Goal: Check status: Check status

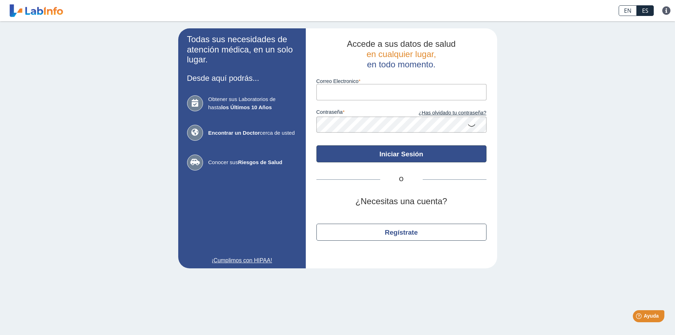
type input "[EMAIL_ADDRESS][DOMAIN_NAME]"
click at [414, 155] on button "Iniciar Sesión" at bounding box center [401, 153] width 170 height 17
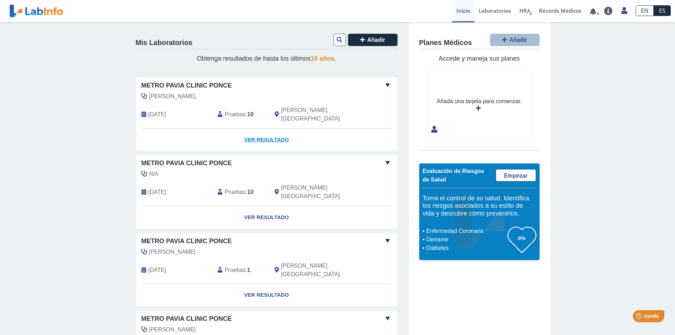
click at [275, 131] on link "Ver Resultado" at bounding box center [266, 140] width 261 height 22
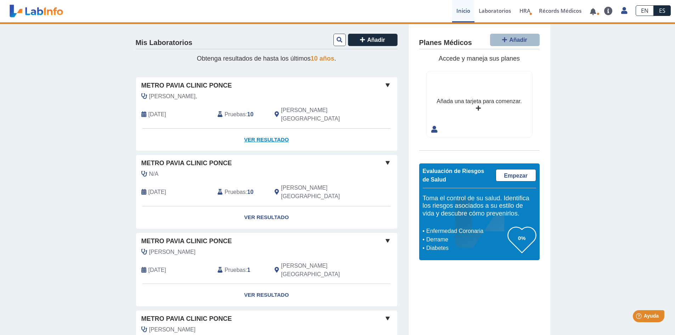
click at [274, 130] on link "Ver Resultado" at bounding box center [266, 140] width 261 height 22
click at [254, 97] on div "[PERSON_NAME]," at bounding box center [250, 96] width 229 height 9
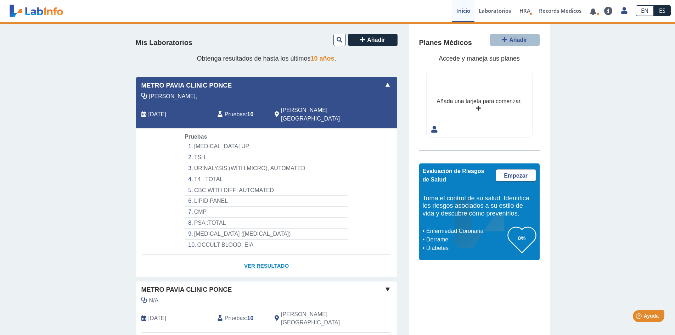
click at [262, 259] on link "Ver Resultado" at bounding box center [266, 266] width 261 height 22
click at [242, 89] on div "Metro Pavia Clinic Ponce" at bounding box center [266, 86] width 261 height 10
click at [203, 141] on li "[MEDICAL_DATA] UP" at bounding box center [266, 146] width 163 height 11
click at [386, 83] on span at bounding box center [387, 85] width 9 height 9
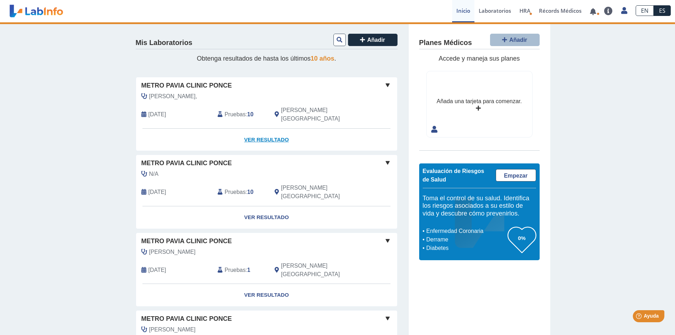
click at [266, 130] on link "Ver Resultado" at bounding box center [266, 140] width 261 height 22
click at [265, 130] on link "Ver Resultado" at bounding box center [266, 140] width 261 height 22
click at [492, 11] on link "Laboratorios" at bounding box center [495, 11] width 41 height 22
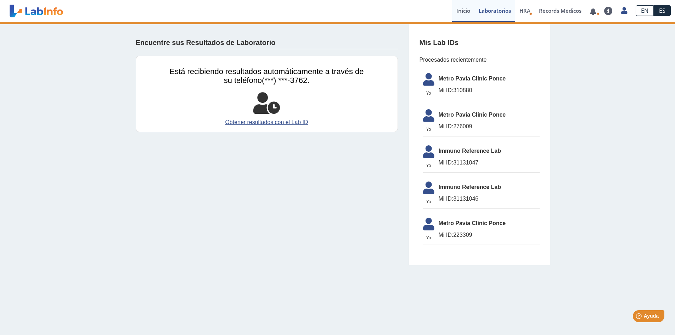
click at [465, 11] on link "Inicio" at bounding box center [463, 11] width 22 height 22
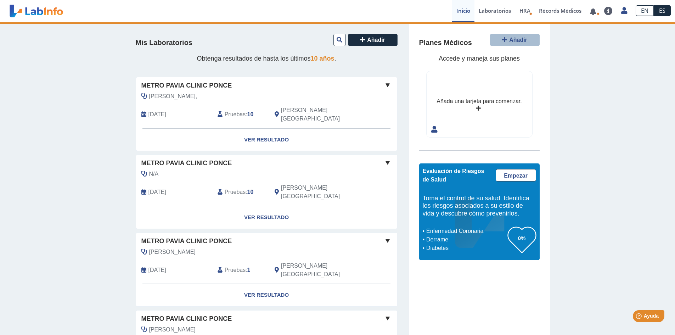
click at [247, 111] on b "10" at bounding box center [250, 114] width 6 height 6
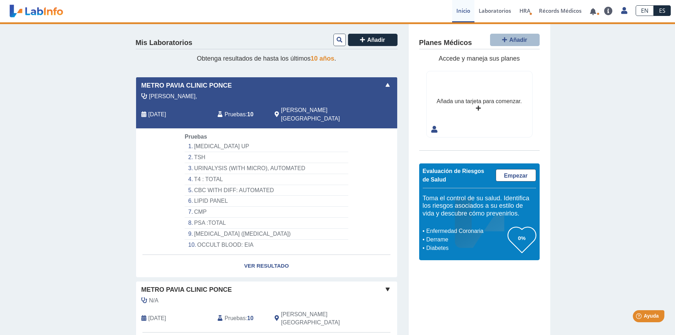
click at [196, 141] on li "[MEDICAL_DATA] UP" at bounding box center [266, 146] width 163 height 11
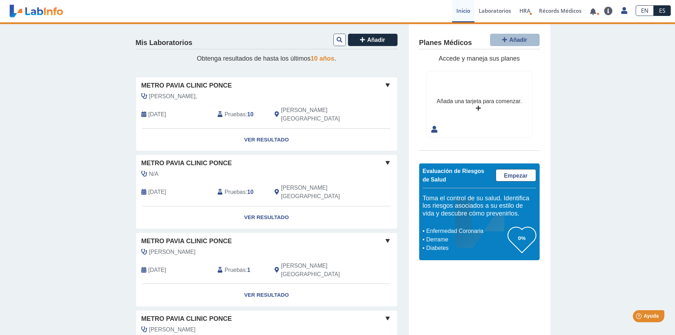
select select "*****"
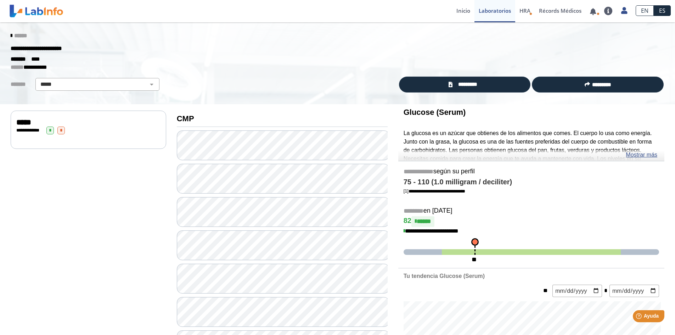
click at [11, 34] on icon at bounding box center [11, 36] width 1 height 6
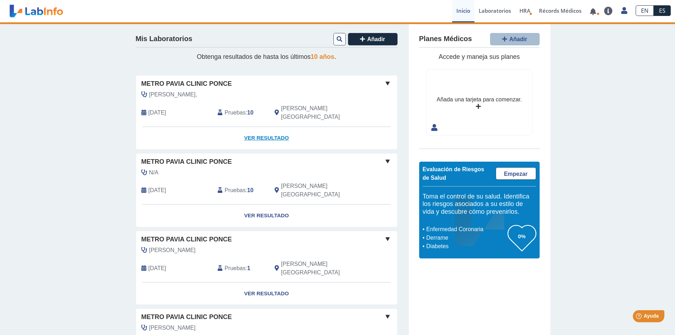
click at [255, 129] on link "Ver Resultado" at bounding box center [266, 138] width 261 height 22
click at [268, 128] on link "Ver Resultado" at bounding box center [266, 138] width 261 height 22
click at [234, 108] on span "Pruebas" at bounding box center [235, 112] width 21 height 9
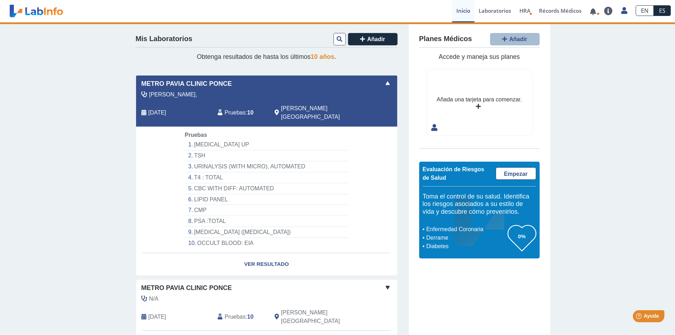
click at [197, 139] on li "[MEDICAL_DATA] UP" at bounding box center [266, 144] width 163 height 11
select select "*****"
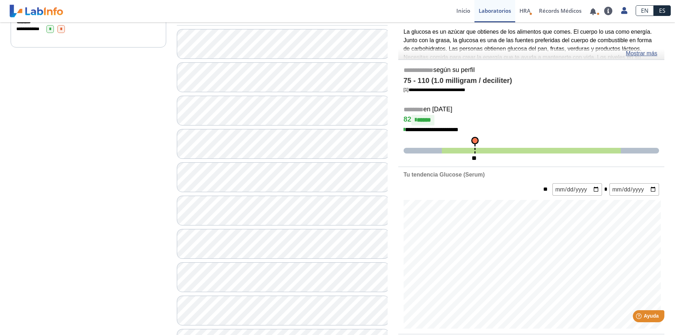
scroll to position [8, 0]
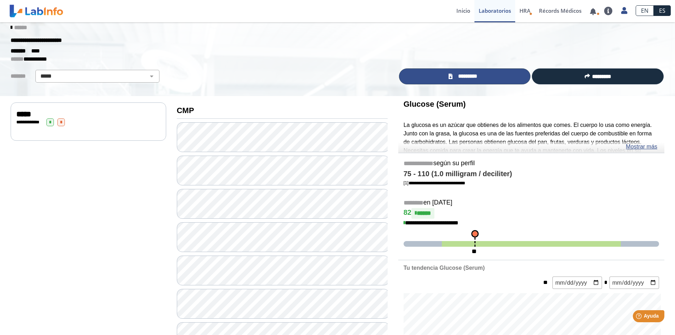
click at [453, 74] on link "*********" at bounding box center [465, 76] width 132 height 16
